Goal: Transaction & Acquisition: Purchase product/service

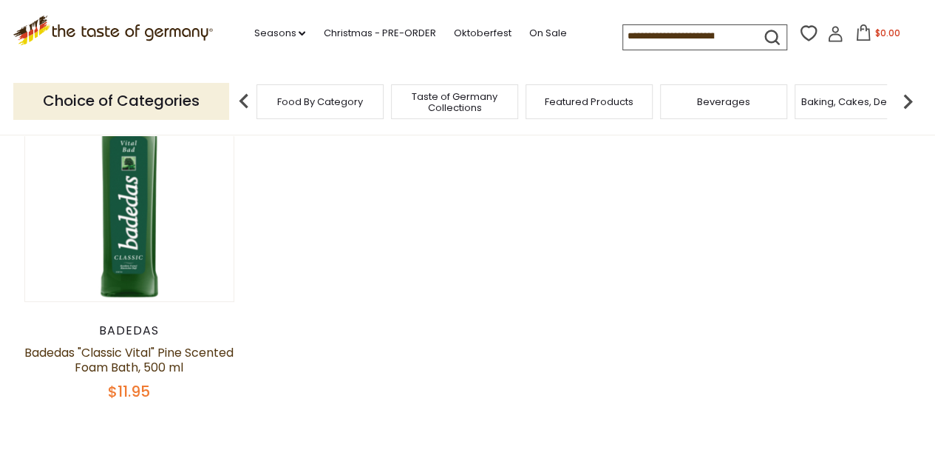
scroll to position [148, 0]
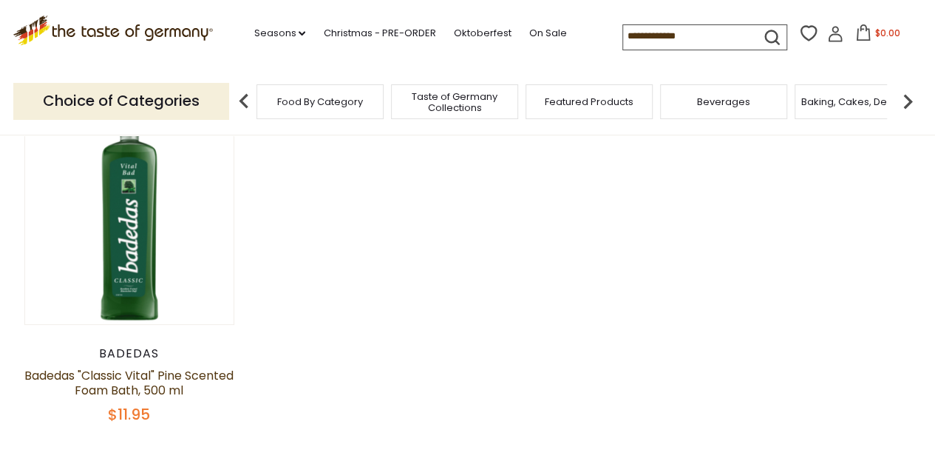
click at [904, 101] on img at bounding box center [908, 102] width 30 height 30
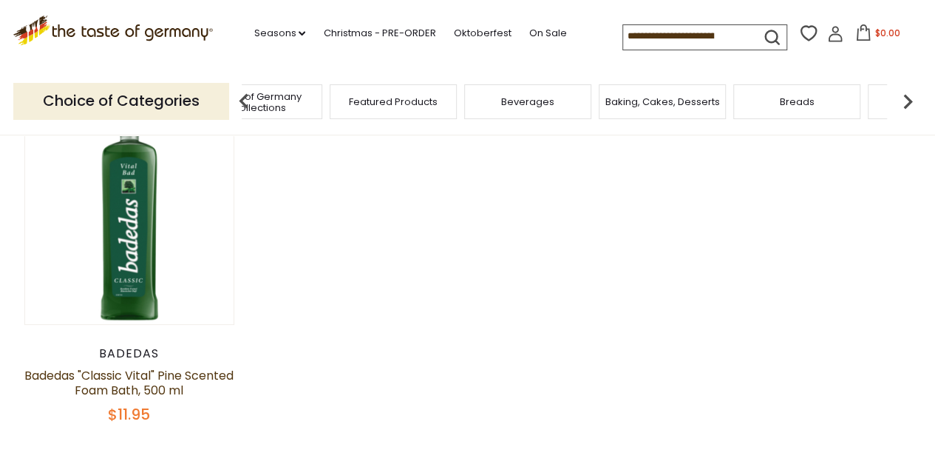
click at [904, 101] on img at bounding box center [908, 102] width 30 height 30
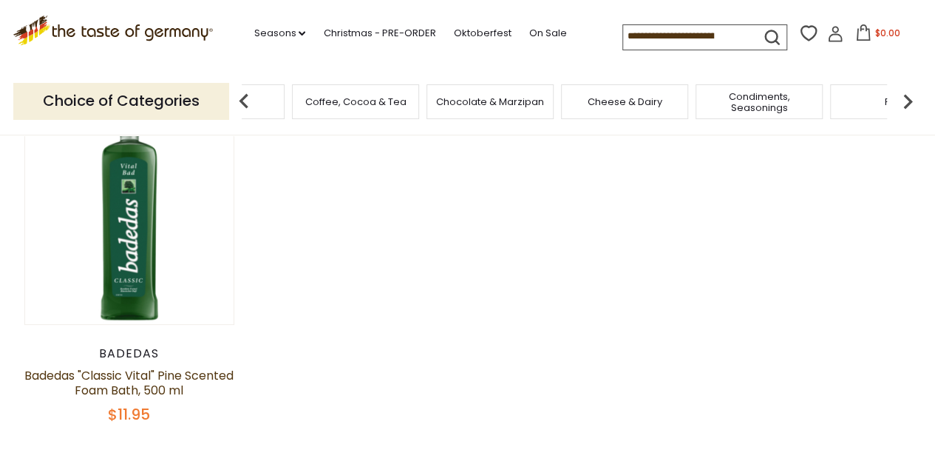
click at [904, 101] on img at bounding box center [908, 102] width 30 height 30
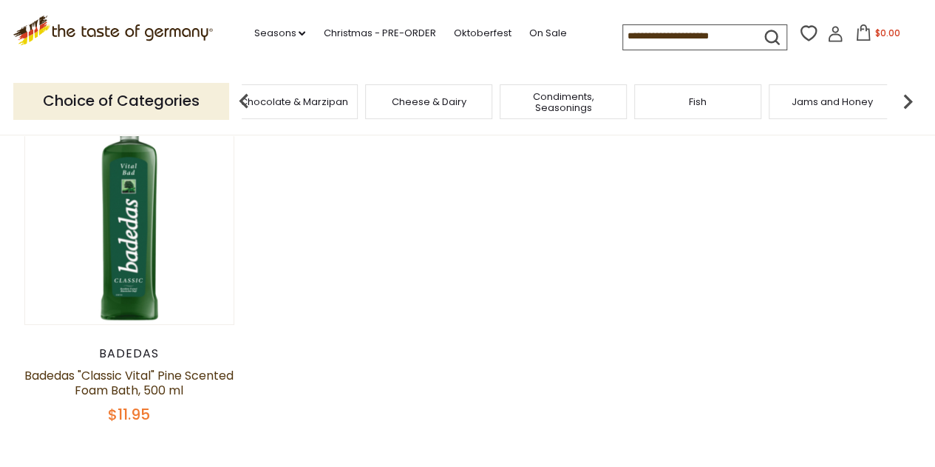
click at [904, 101] on img at bounding box center [908, 102] width 30 height 30
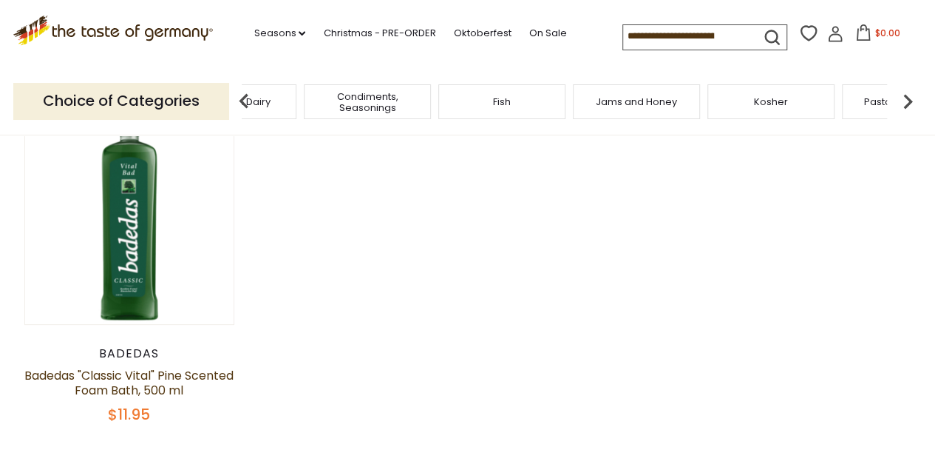
click at [904, 101] on img at bounding box center [908, 102] width 30 height 30
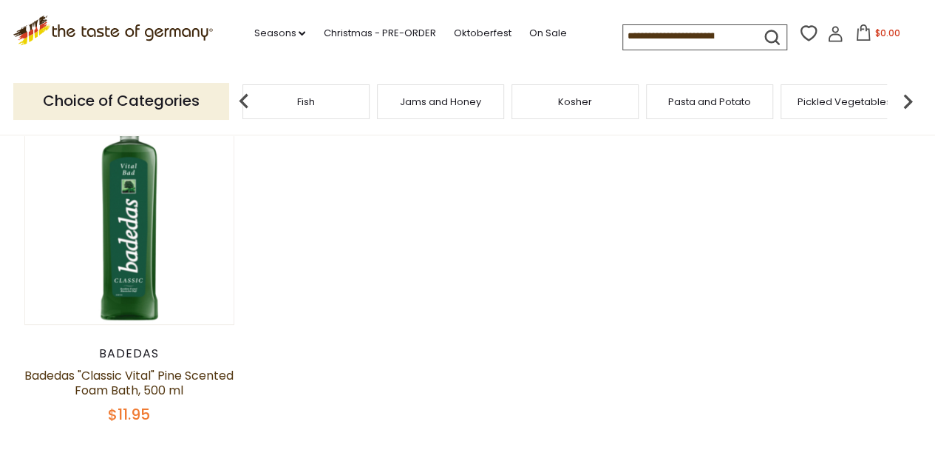
click at [904, 101] on img at bounding box center [908, 102] width 30 height 30
click at [905, 101] on img at bounding box center [908, 102] width 30 height 30
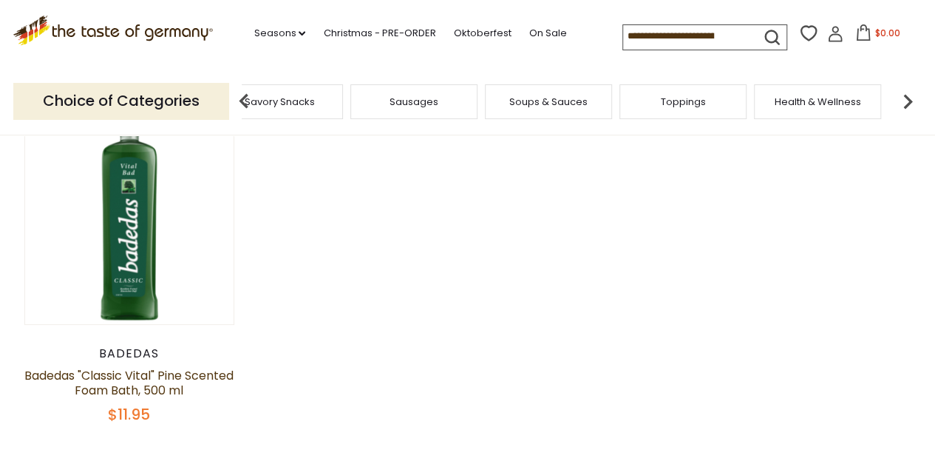
click at [826, 101] on span "Health & Wellness" at bounding box center [818, 101] width 87 height 11
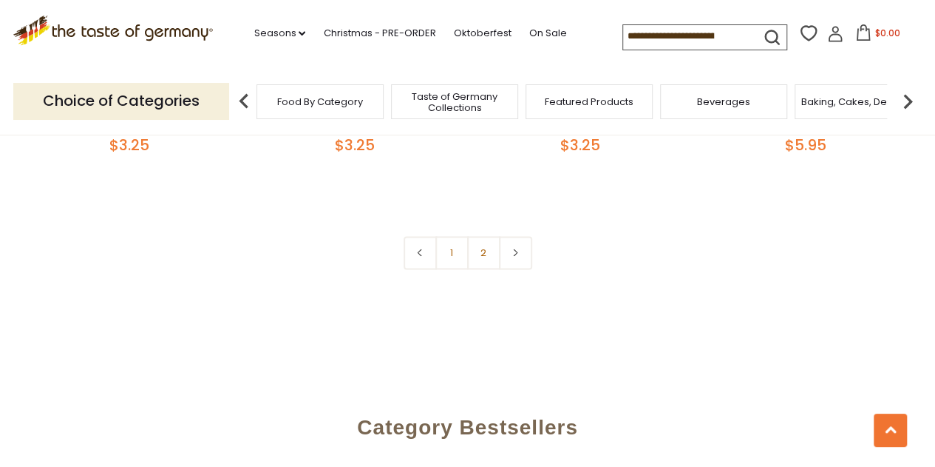
scroll to position [3697, 0]
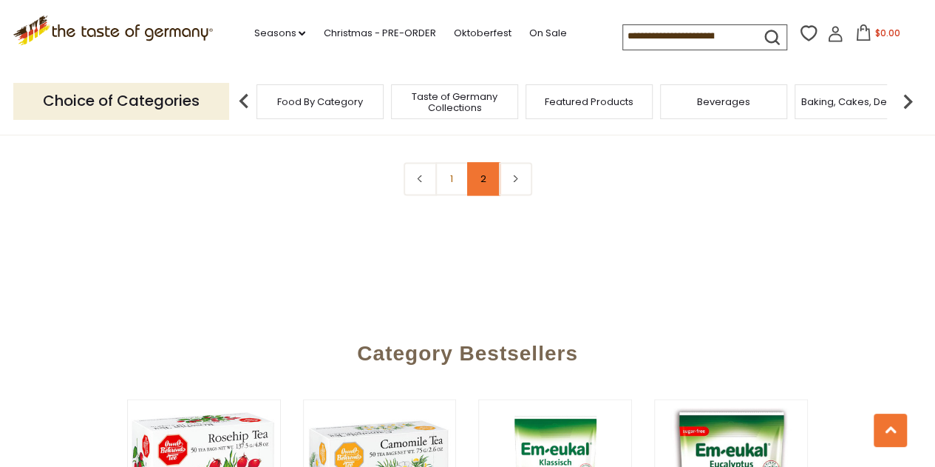
click at [482, 167] on link "2" at bounding box center [483, 178] width 33 height 33
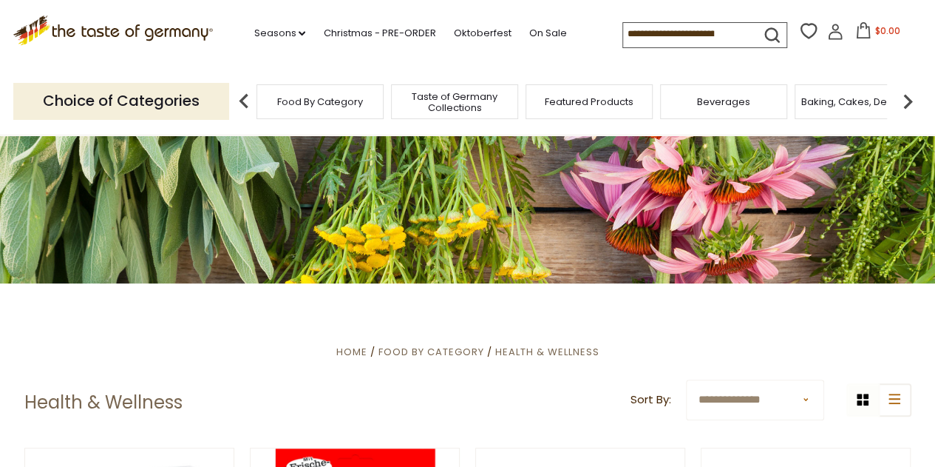
scroll to position [0, 0]
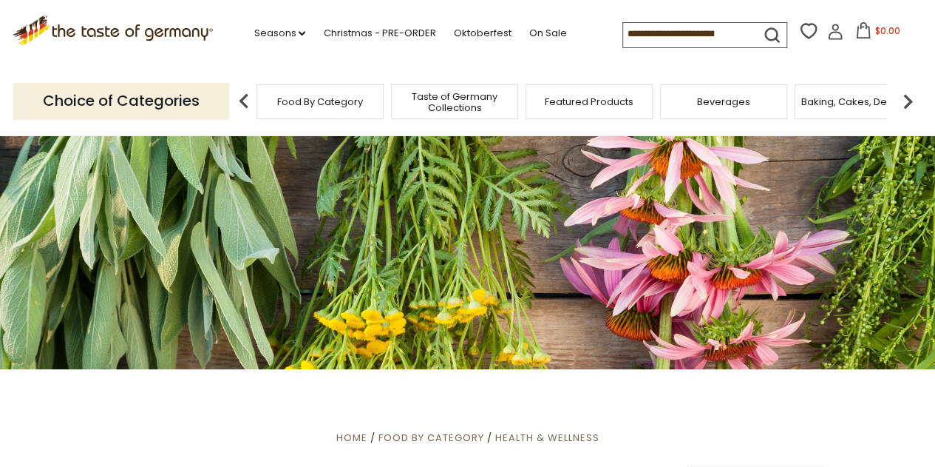
click at [906, 101] on img at bounding box center [908, 102] width 30 height 30
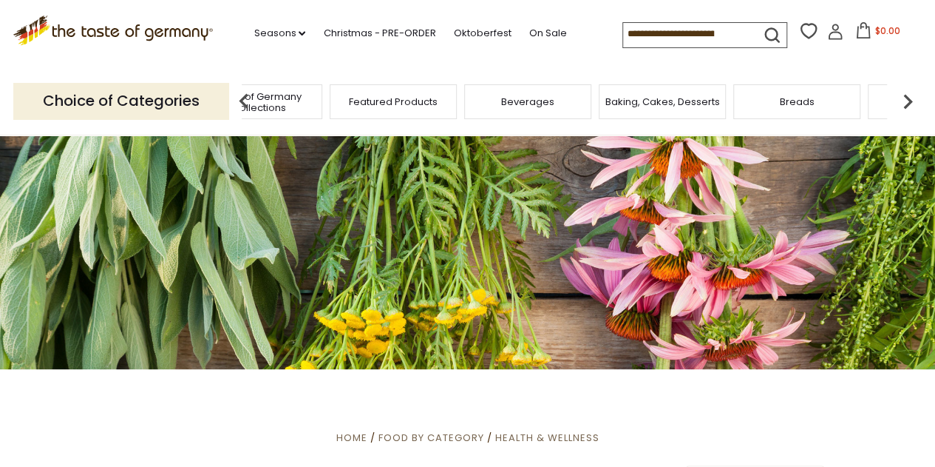
click at [906, 101] on img at bounding box center [908, 102] width 30 height 30
click at [907, 101] on img at bounding box center [908, 102] width 30 height 30
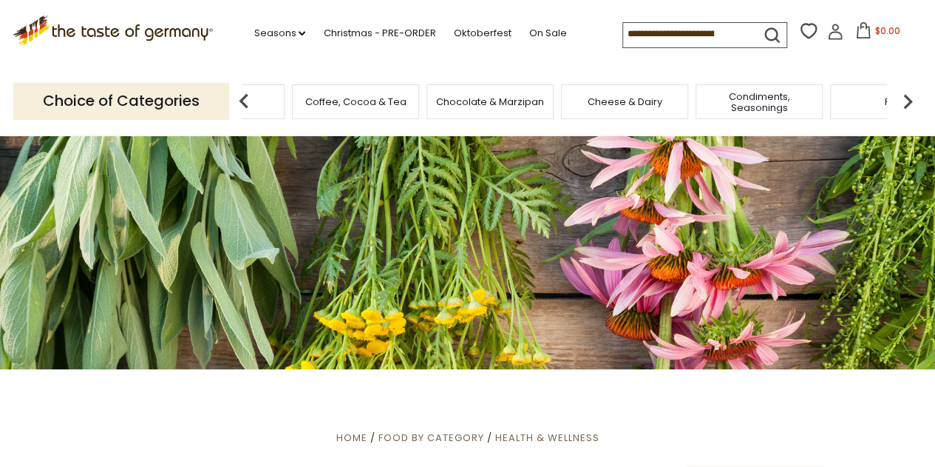
click at [907, 101] on img at bounding box center [908, 102] width 30 height 30
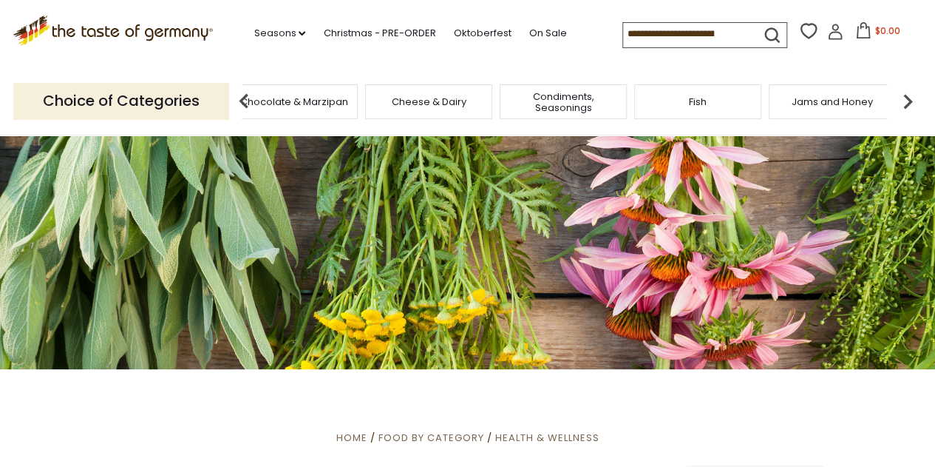
click at [907, 101] on img at bounding box center [908, 102] width 30 height 30
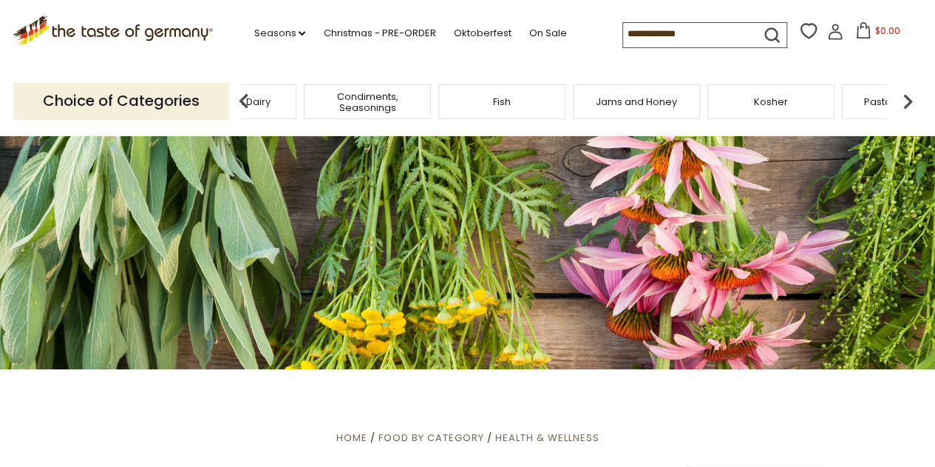
click at [904, 104] on img at bounding box center [908, 102] width 30 height 30
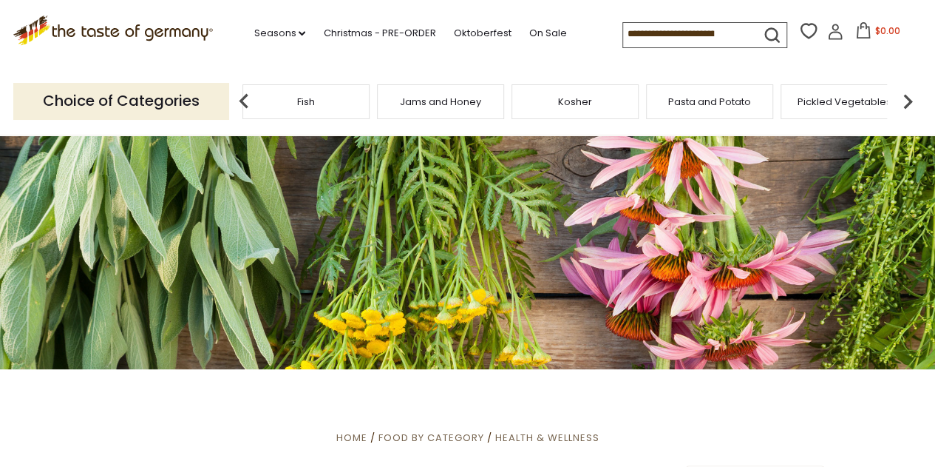
click at [905, 104] on img at bounding box center [908, 102] width 30 height 30
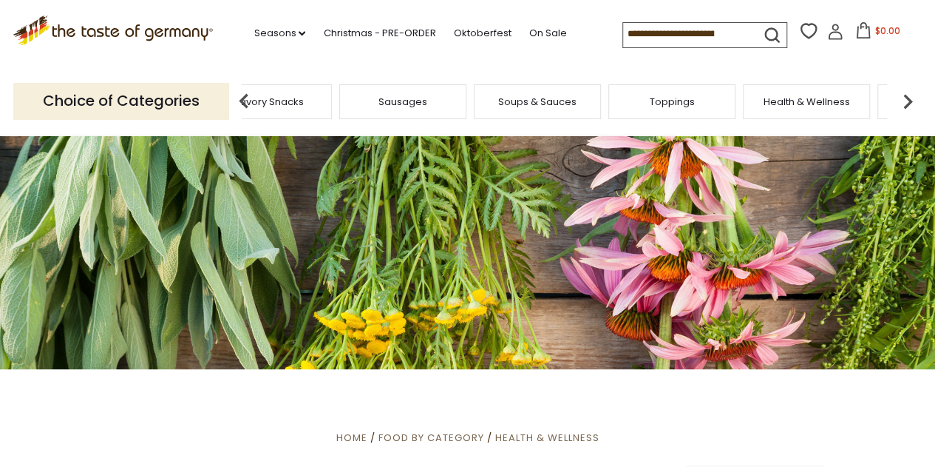
click at [905, 104] on img at bounding box center [908, 102] width 30 height 30
click at [842, 104] on span "Body Care" at bounding box center [818, 101] width 51 height 11
